Goal: Task Accomplishment & Management: Manage account settings

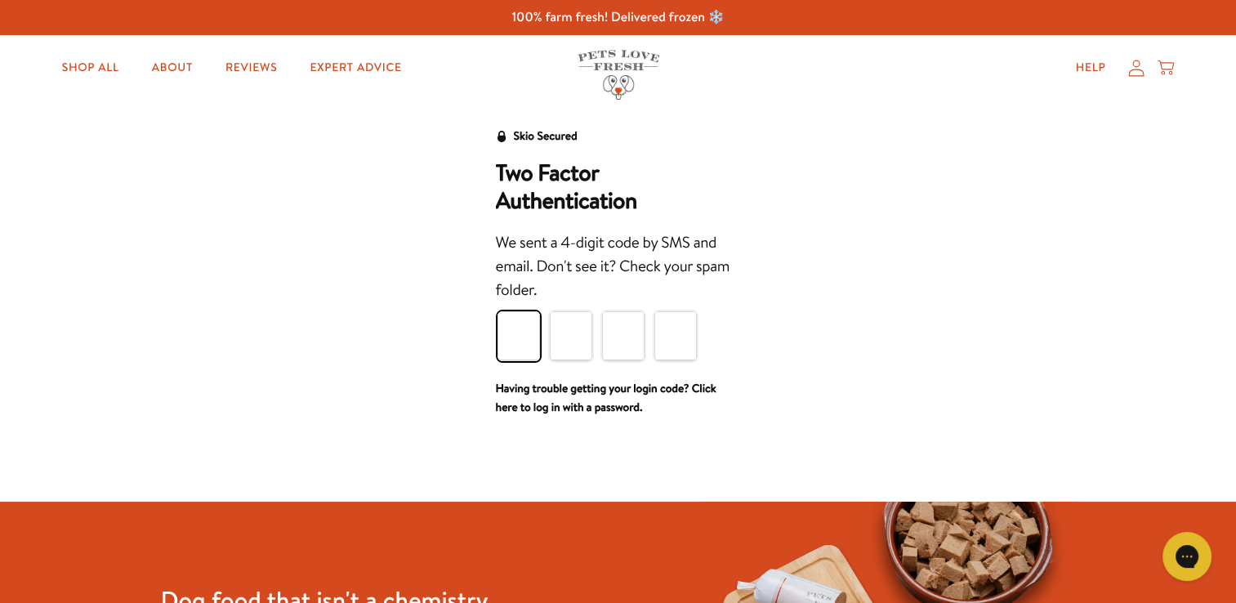
type input "8"
type input "0"
type input "5"
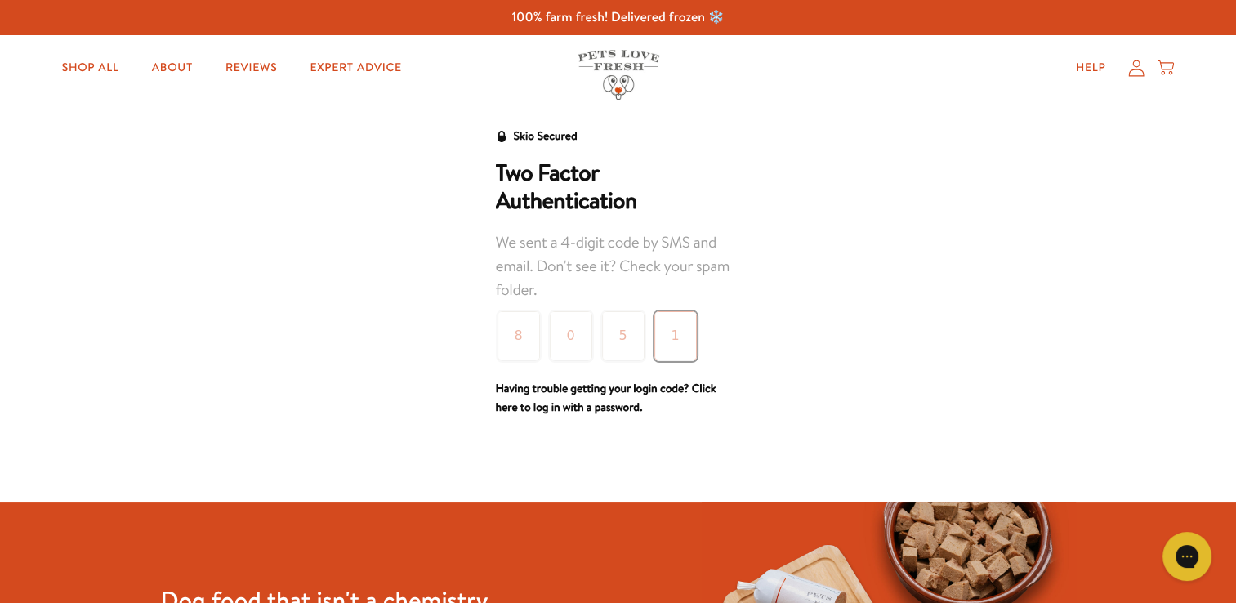
type input "1"
click at [804, 447] on div at bounding box center [618, 465] width 1236 height 71
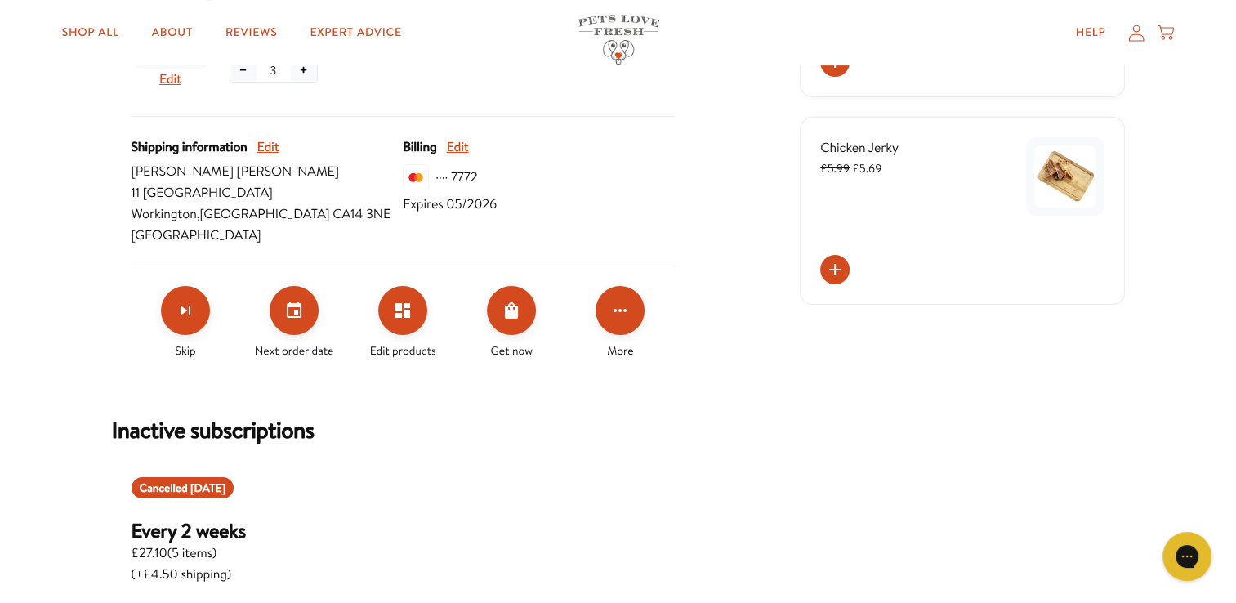
scroll to position [532, 0]
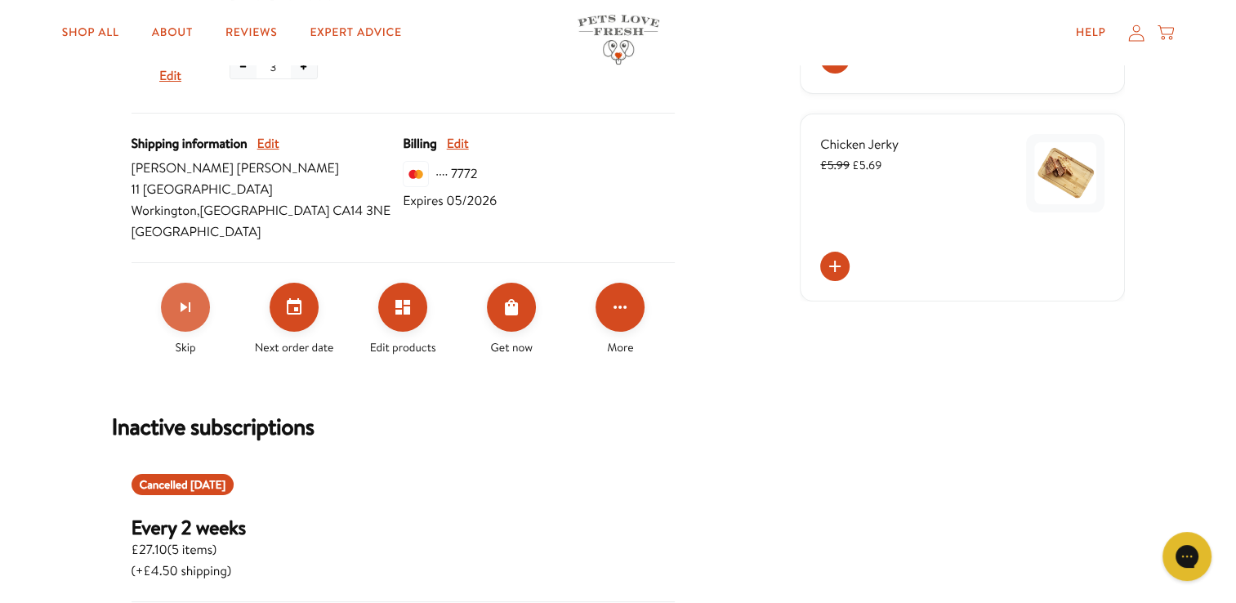
click at [184, 312] on icon "Skip subscription" at bounding box center [186, 307] width 20 height 20
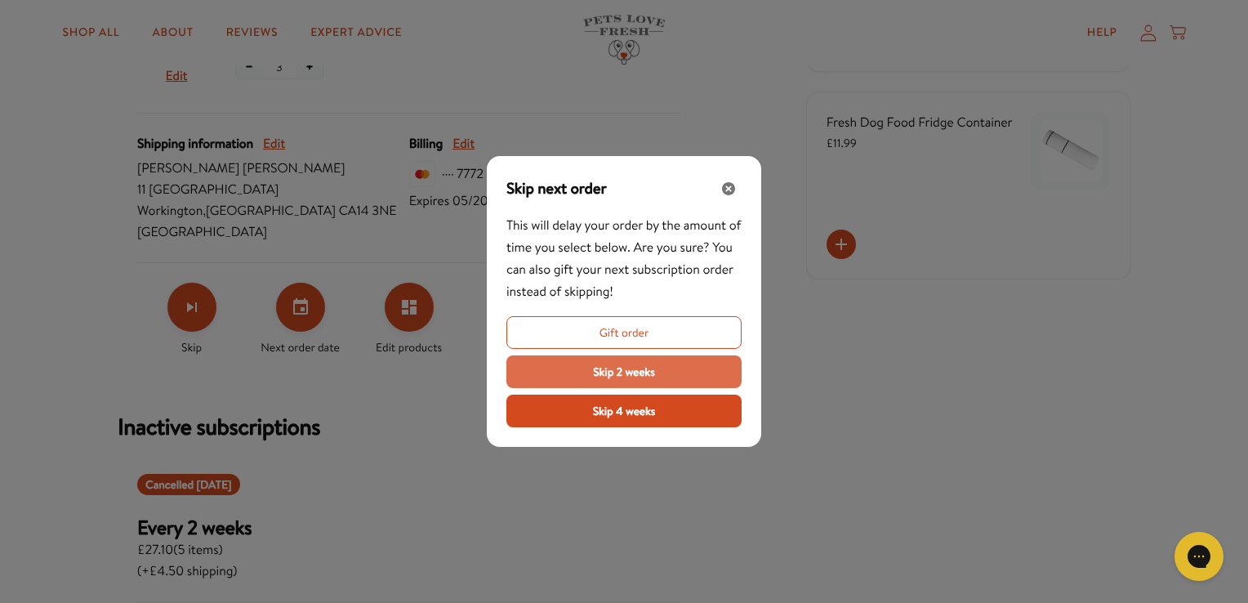
click at [566, 368] on button "Skip 2 weeks" at bounding box center [623, 371] width 235 height 33
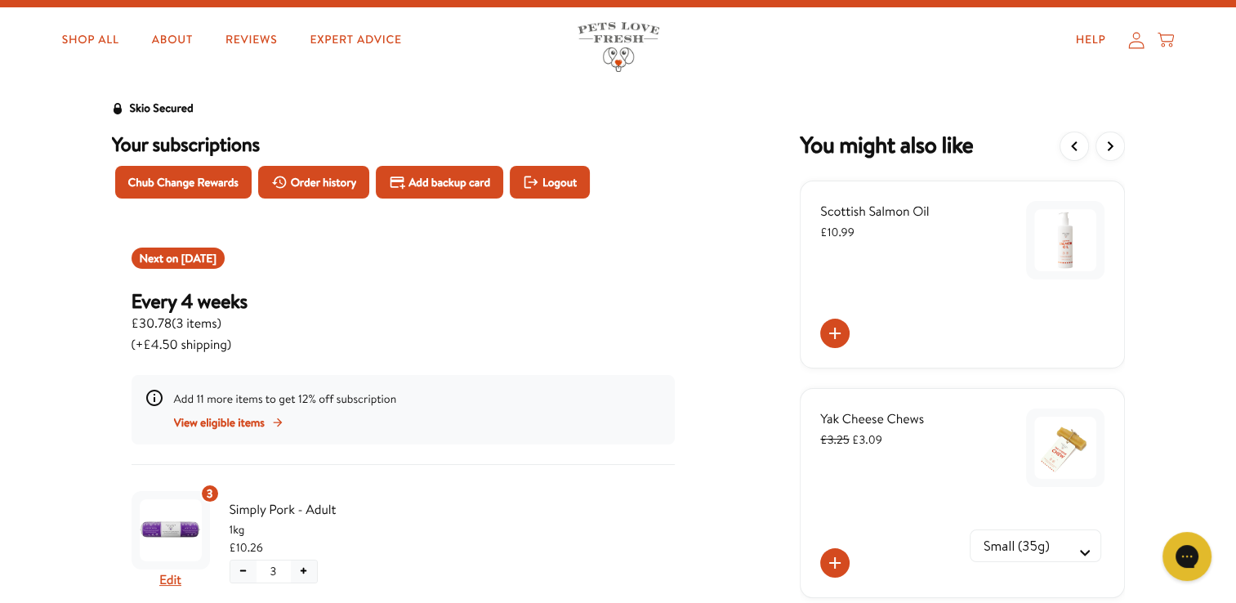
scroll to position [0, 0]
